Goal: Task Accomplishment & Management: Complete application form

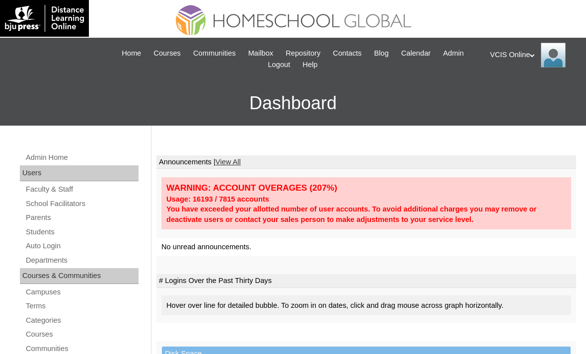
click at [34, 226] on link "Students" at bounding box center [82, 232] width 114 height 12
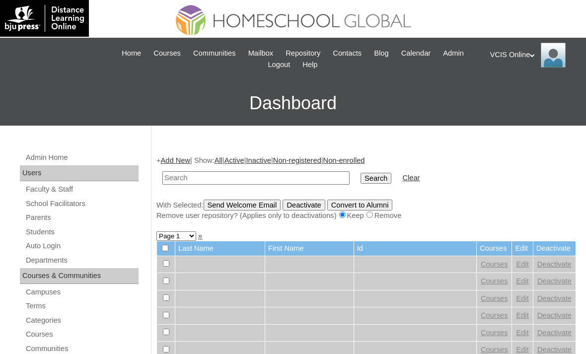
click at [196, 185] on input "text" at bounding box center [255, 177] width 187 height 13
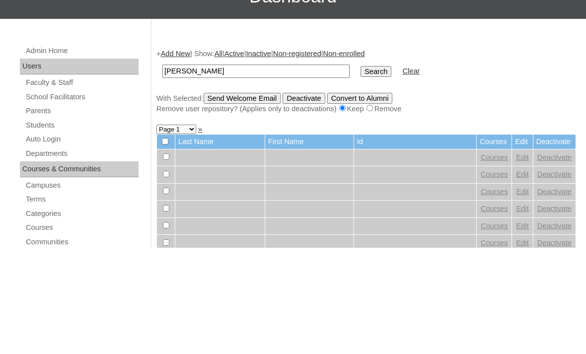
type input "[PERSON_NAME]"
click at [360, 173] on input "Search" at bounding box center [375, 178] width 31 height 11
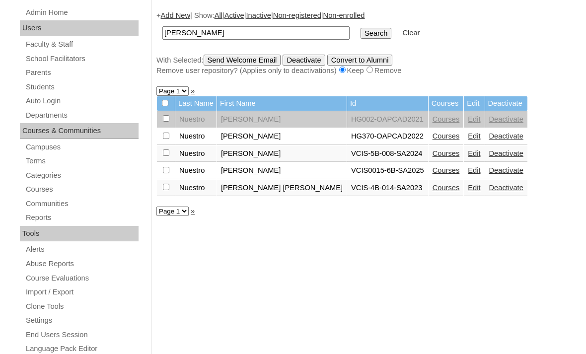
scroll to position [151, 0]
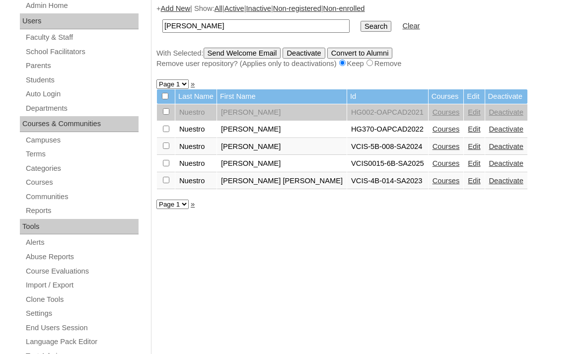
click at [441, 168] on link "Courses" at bounding box center [445, 164] width 27 height 8
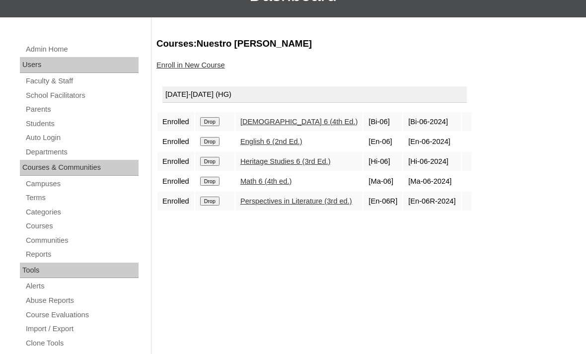
scroll to position [112, 0]
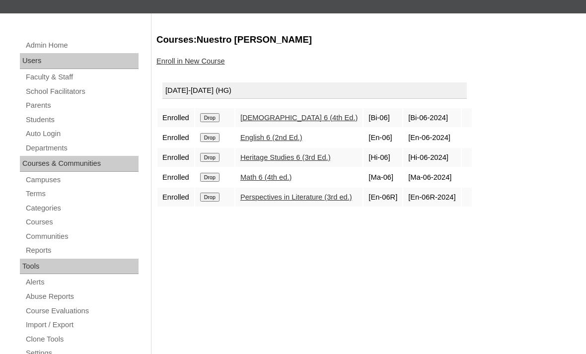
click at [182, 63] on link "Enroll in New Course" at bounding box center [190, 61] width 68 height 8
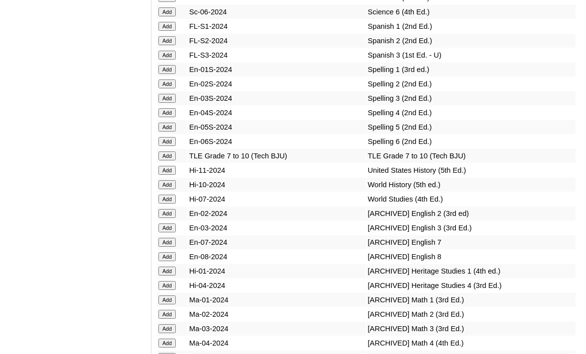
scroll to position [4018, 0]
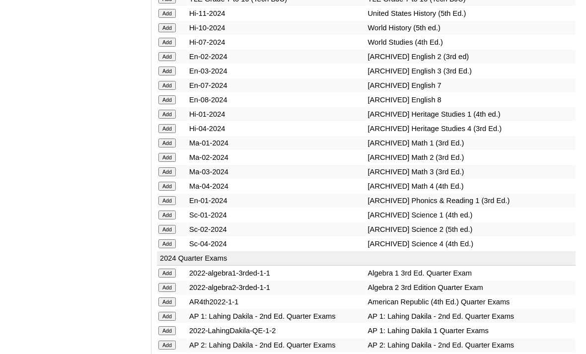
scroll to position [4180, 0]
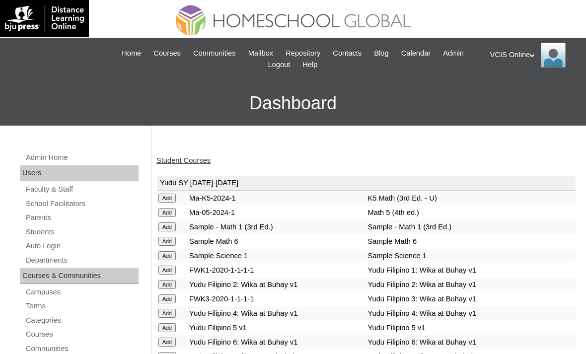
click at [177, 160] on link "Student Courses" at bounding box center [183, 160] width 54 height 8
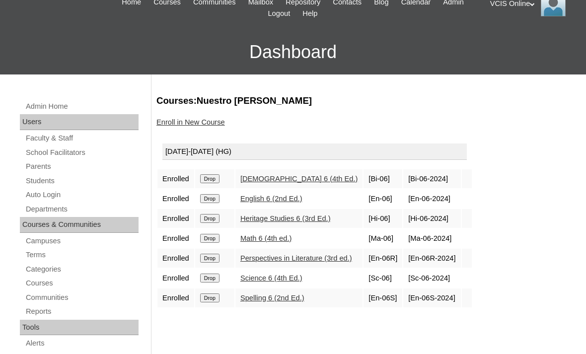
scroll to position [52, 0]
click at [26, 176] on link "Students" at bounding box center [82, 180] width 114 height 12
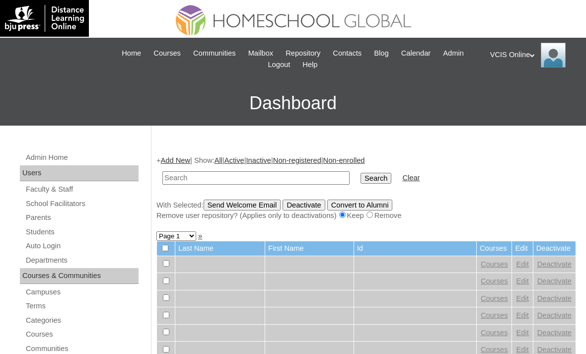
click at [271, 173] on input "text" at bounding box center [255, 177] width 187 height 13
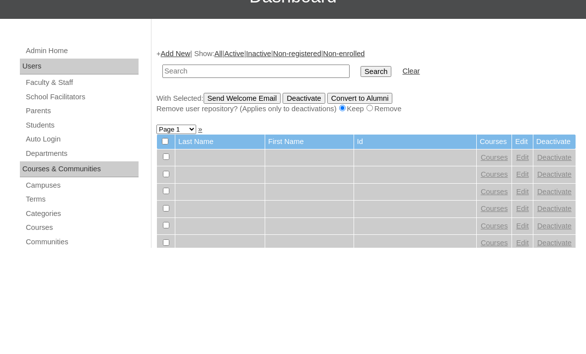
click at [185, 171] on input "text" at bounding box center [255, 177] width 187 height 13
type input "VCIS0014-6B-SA2025"
click at [360, 173] on input "Search" at bounding box center [375, 178] width 31 height 11
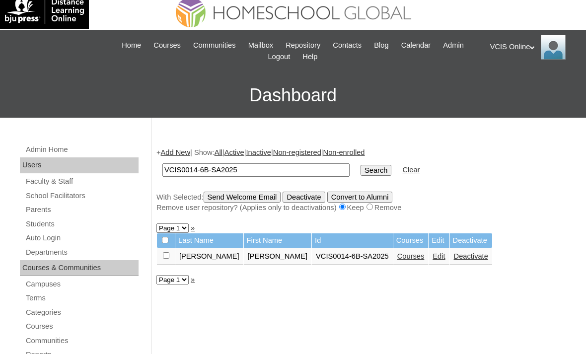
scroll to position [8, 0]
click at [402, 260] on link "Courses" at bounding box center [410, 256] width 27 height 8
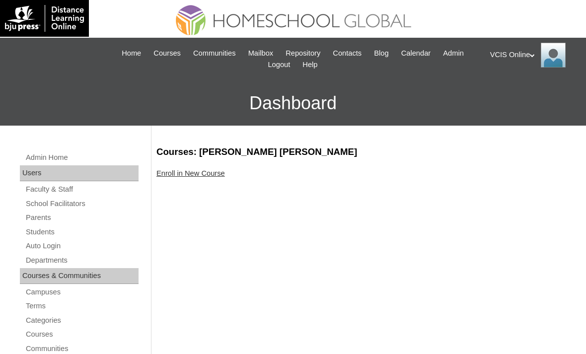
click at [163, 169] on link "Enroll in New Course" at bounding box center [190, 173] width 68 height 8
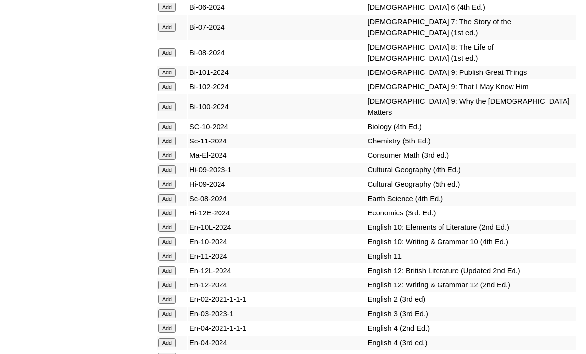
scroll to position [2525, 0]
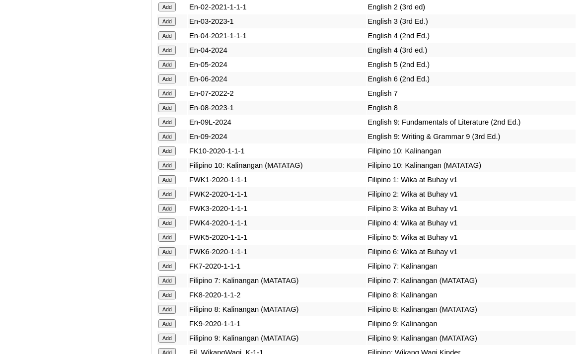
scroll to position [2818, 0]
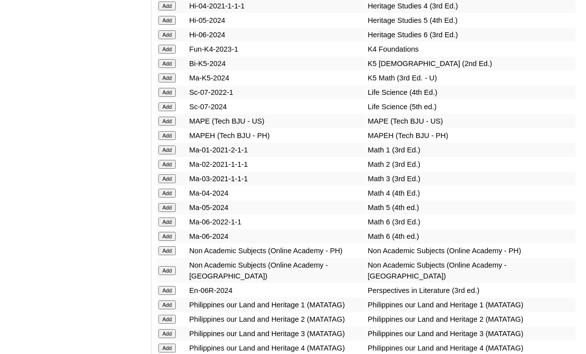
scroll to position [3408, 0]
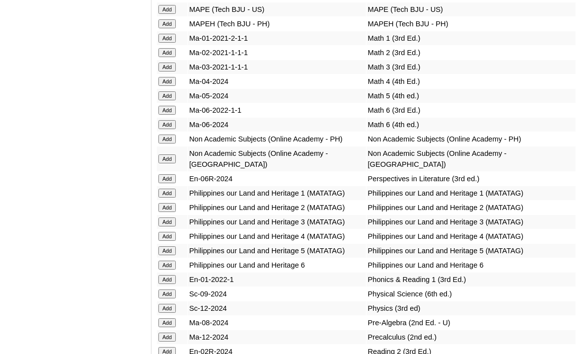
scroll to position [3522, 0]
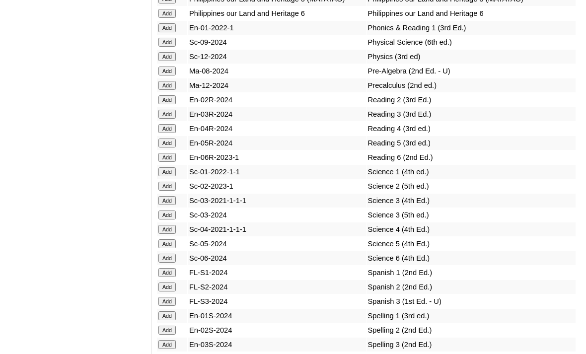
scroll to position [3776, 0]
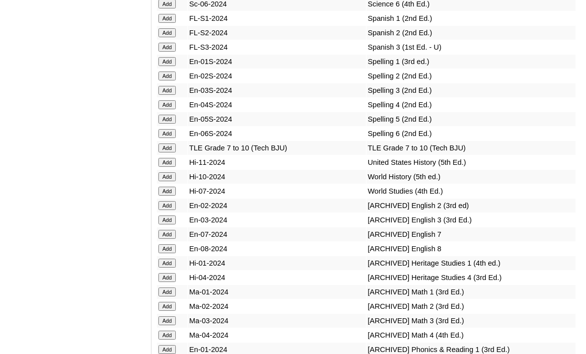
scroll to position [4027, 0]
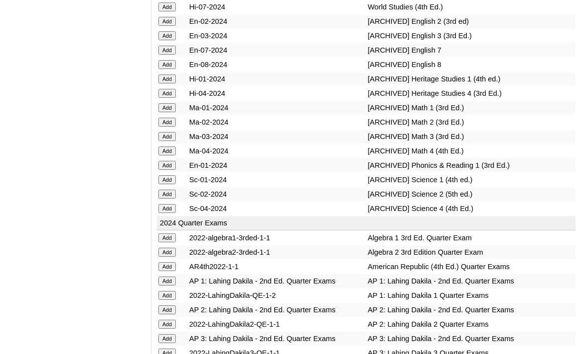
scroll to position [4210, 0]
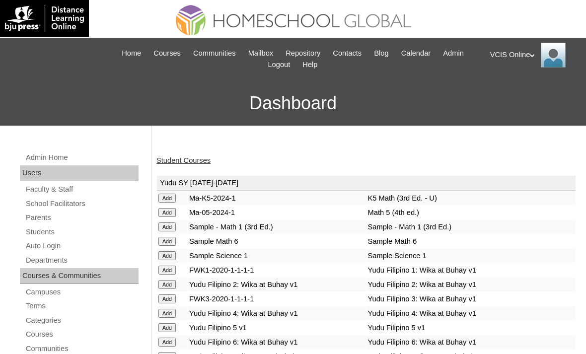
click at [175, 162] on link "Student Courses" at bounding box center [183, 160] width 54 height 8
